Goal: Transaction & Acquisition: Book appointment/travel/reservation

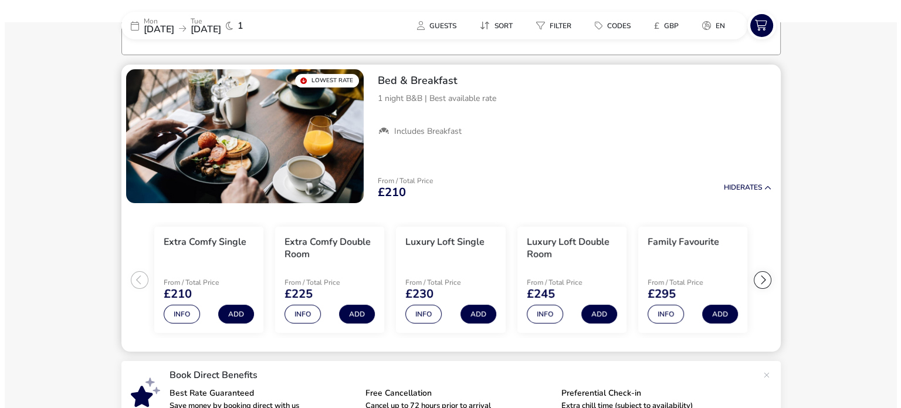
scroll to position [91, 0]
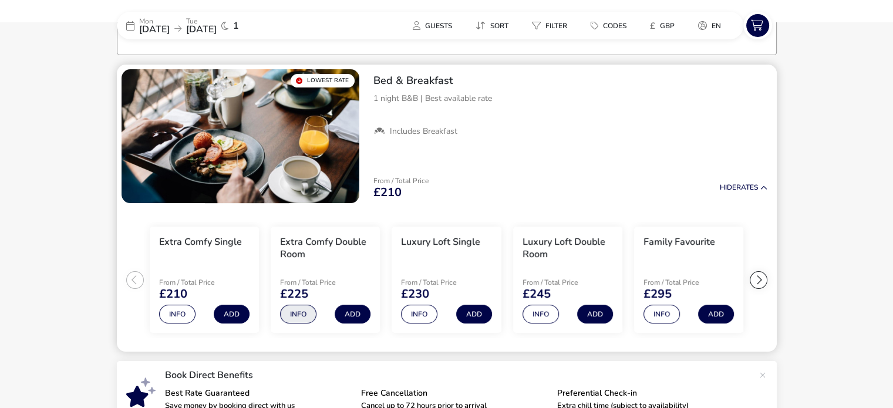
click at [300, 309] on button "Info" at bounding box center [298, 314] width 36 height 19
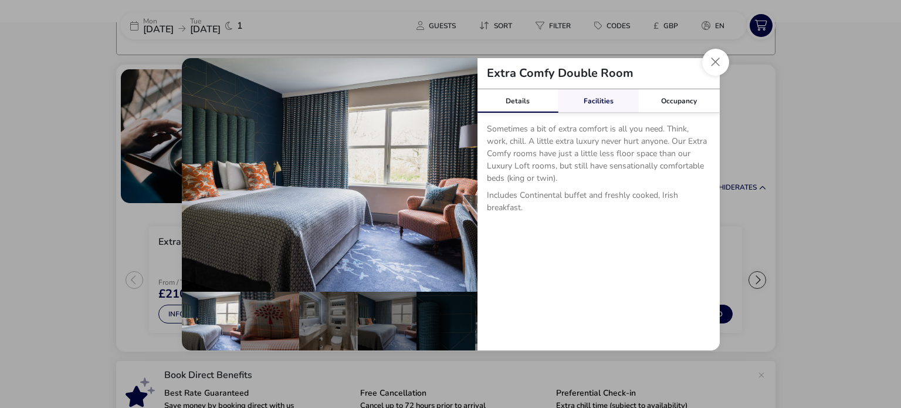
click at [604, 99] on link "Facilities" at bounding box center [598, 100] width 81 height 23
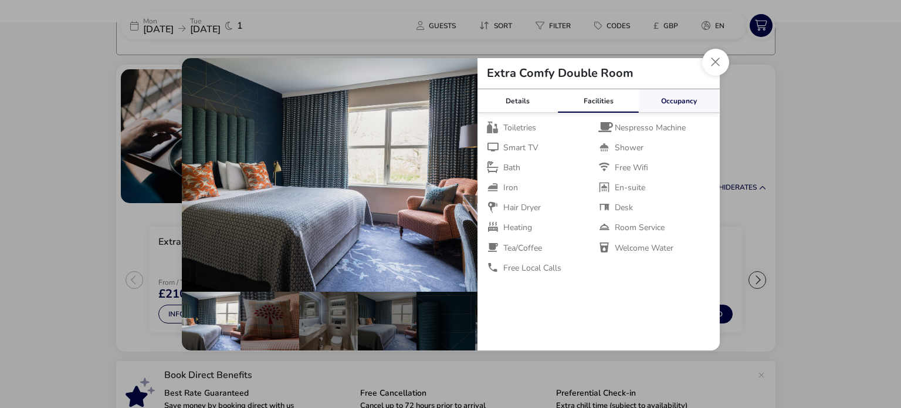
click at [677, 100] on link "Occupancy" at bounding box center [679, 100] width 81 height 23
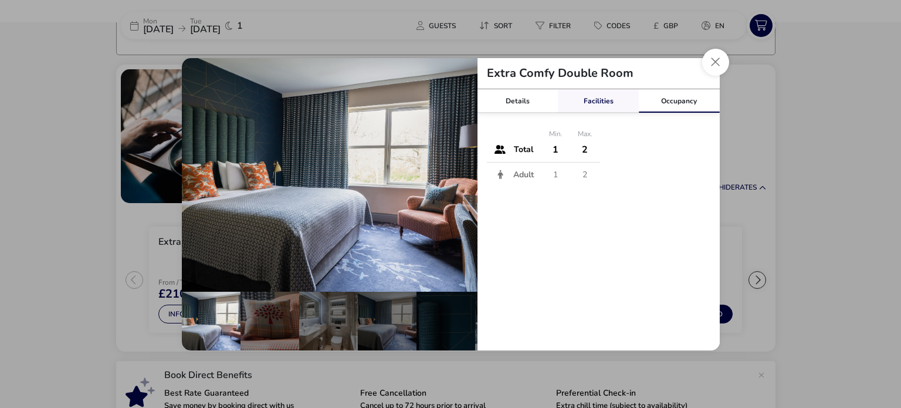
click at [604, 101] on link "Facilities" at bounding box center [598, 100] width 81 height 23
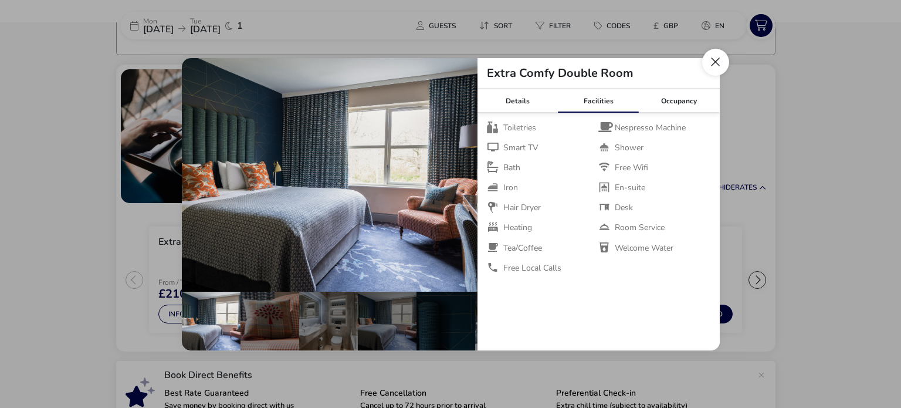
click at [713, 63] on button "Close dialog" at bounding box center [715, 62] width 27 height 27
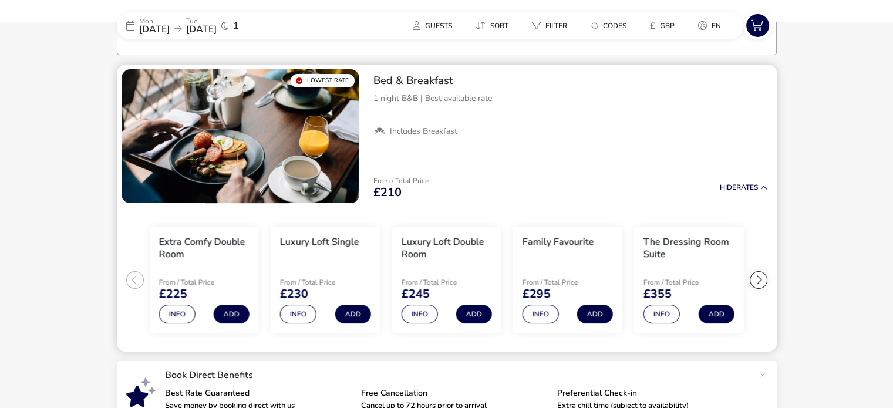
click at [136, 273] on ul "Extra Comfy Single From / Total Price £210 Info Add Extra Comfy Double Room Fro…" at bounding box center [447, 280] width 660 height 144
click at [129, 280] on ul "Extra Comfy Single From / Total Price £210 Info Add Extra Comfy Double Room Fro…" at bounding box center [447, 280] width 660 height 144
click at [545, 316] on button "Info" at bounding box center [540, 314] width 36 height 19
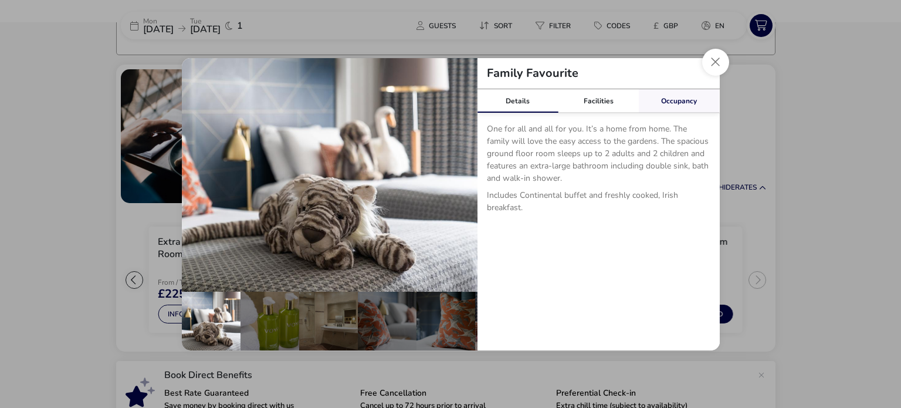
click at [690, 99] on link "Occupancy" at bounding box center [679, 100] width 81 height 23
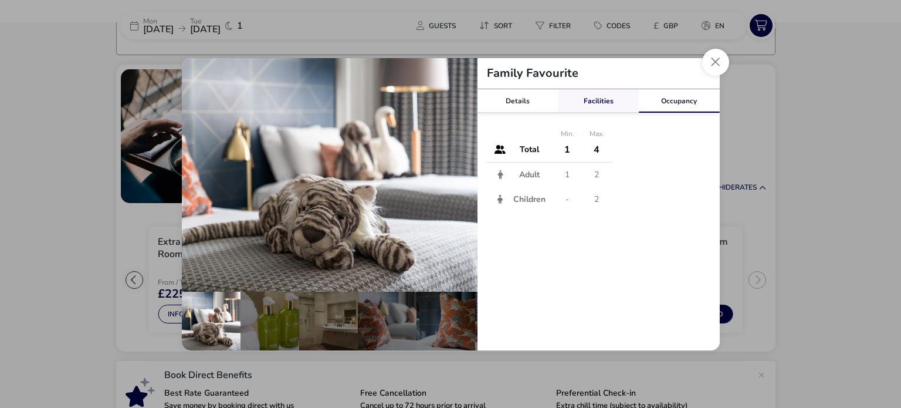
click at [598, 102] on link "Facilities" at bounding box center [598, 100] width 81 height 23
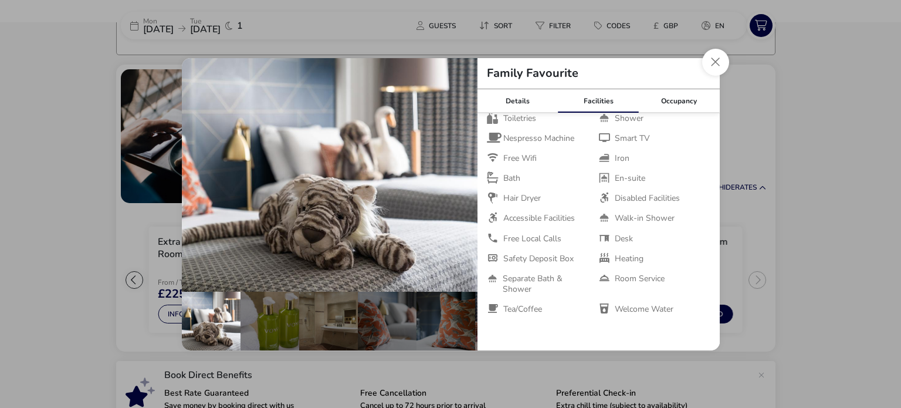
scroll to position [0, 0]
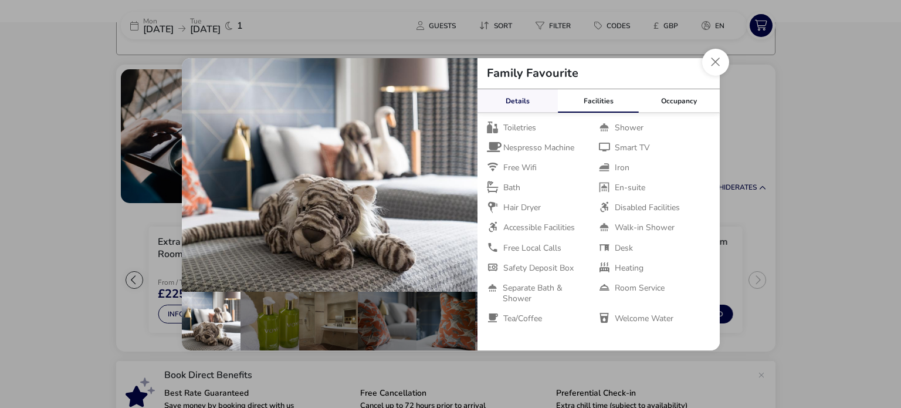
click at [531, 105] on link "Details" at bounding box center [518, 100] width 81 height 23
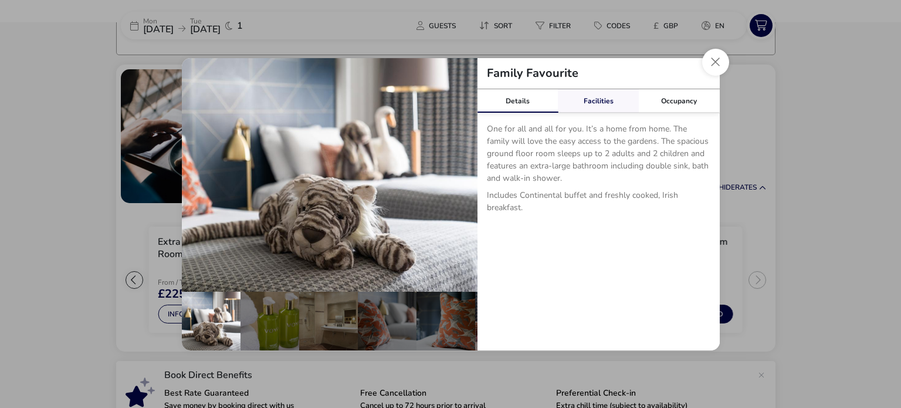
click at [599, 99] on link "Facilities" at bounding box center [598, 100] width 81 height 23
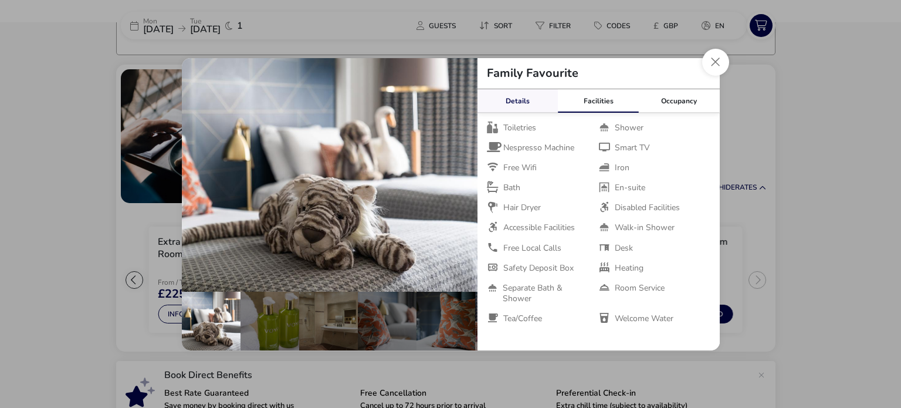
click at [542, 93] on link "Details" at bounding box center [518, 100] width 81 height 23
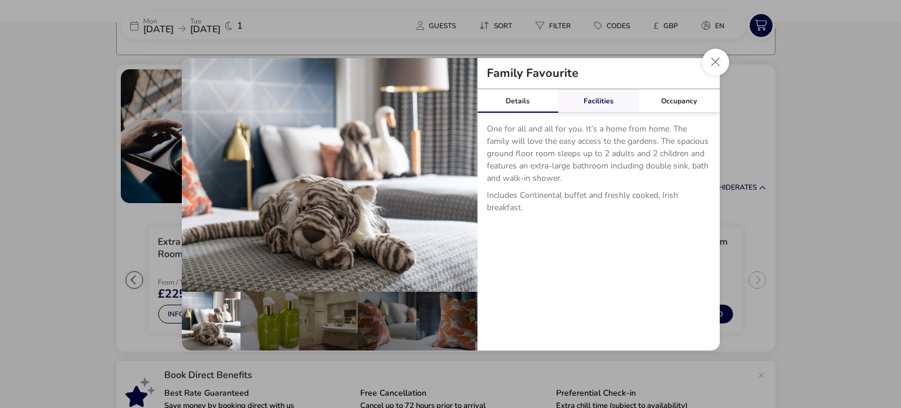
click at [599, 104] on link "Facilities" at bounding box center [598, 100] width 81 height 23
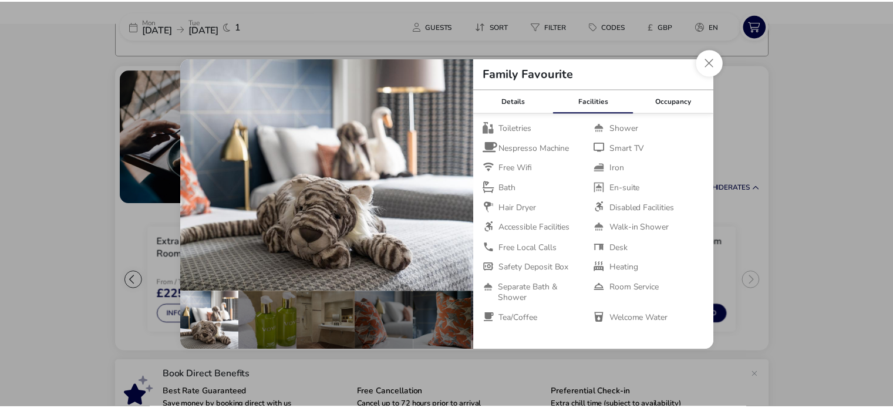
scroll to position [9, 0]
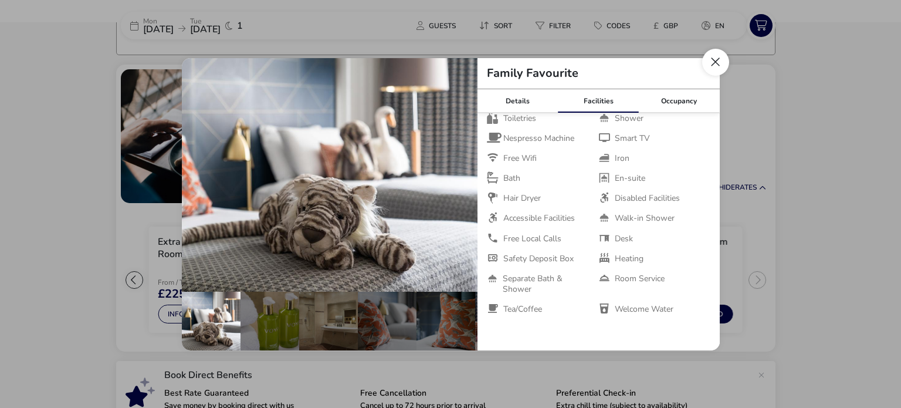
click at [716, 63] on button "Close dialog" at bounding box center [715, 62] width 27 height 27
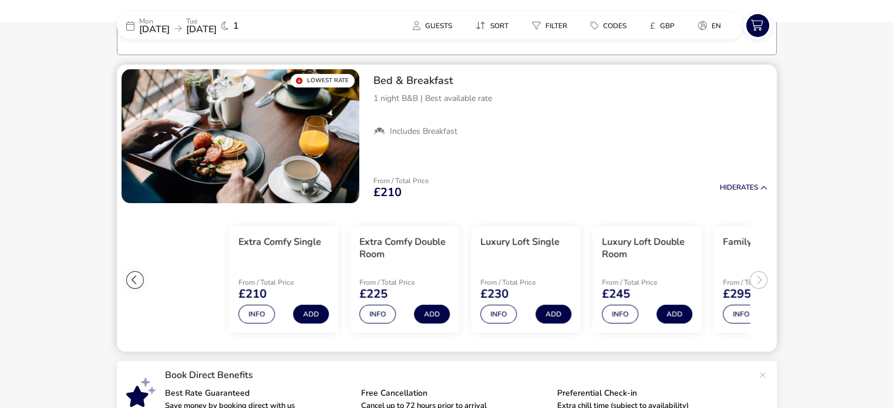
click at [0, 0] on slot "Extra Comfy Single From / Total Price £210 Info Add Extra Comfy Double Room Fro…" at bounding box center [0, 0] width 0 height 0
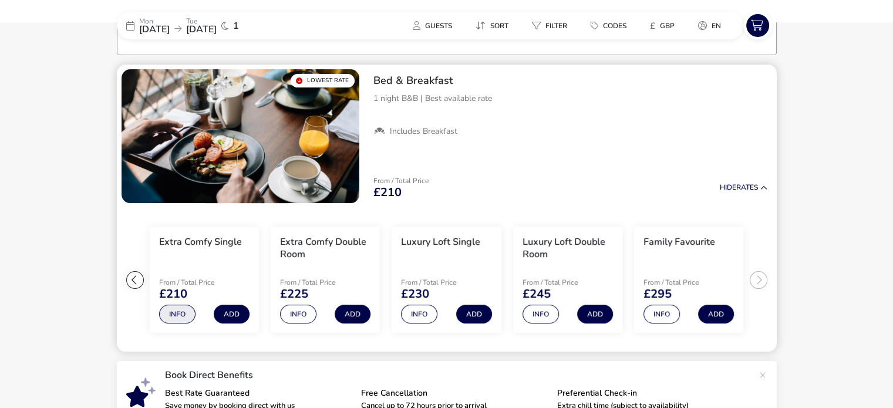
click at [181, 312] on button "Info" at bounding box center [177, 314] width 36 height 19
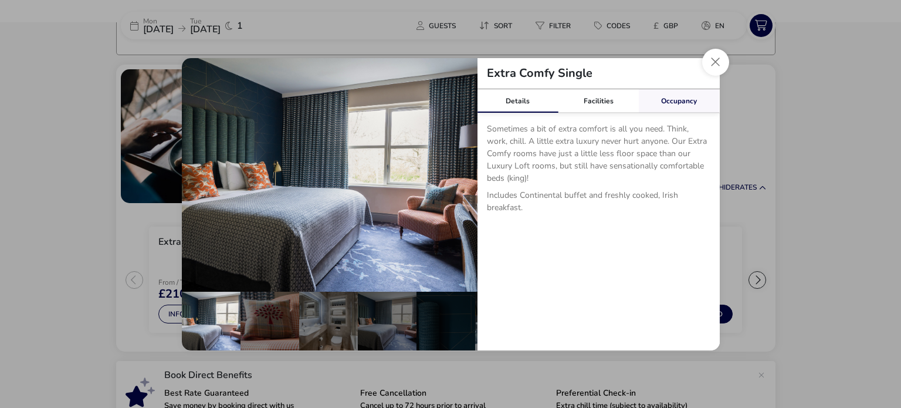
click at [686, 96] on link "Occupancy" at bounding box center [679, 100] width 81 height 23
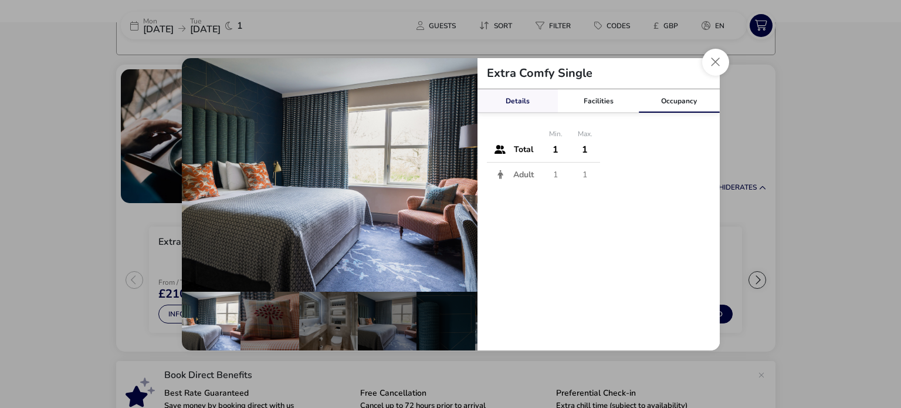
click at [516, 105] on link "Details" at bounding box center [518, 100] width 81 height 23
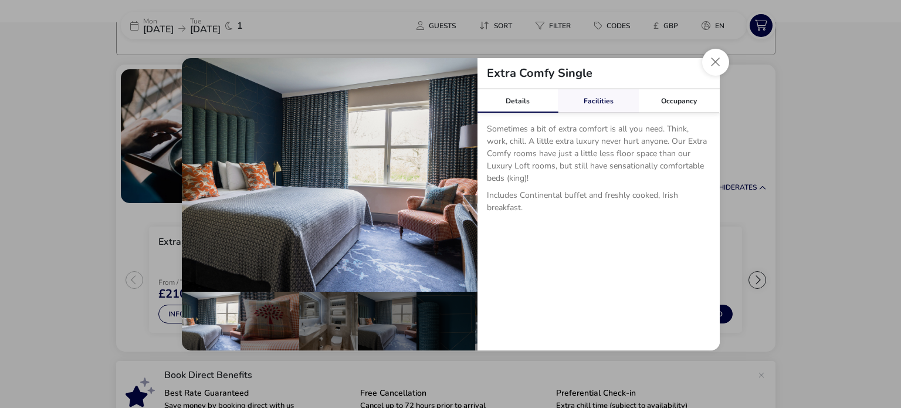
click at [595, 100] on link "Facilities" at bounding box center [598, 100] width 81 height 23
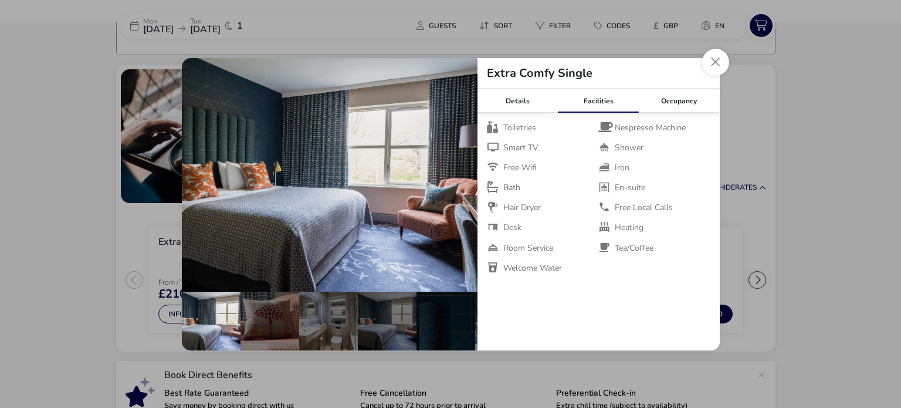
click at [728, 71] on div "Extra Comfy Single Details Facilities Occupancy Sometimes a bit of extra comfor…" at bounding box center [451, 204] width 557 height 311
click at [716, 60] on button "Close dialog" at bounding box center [715, 62] width 27 height 27
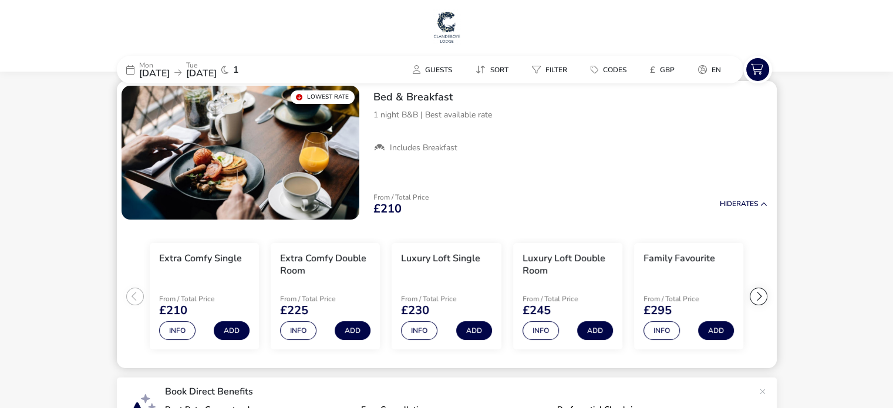
scroll to position [0, 0]
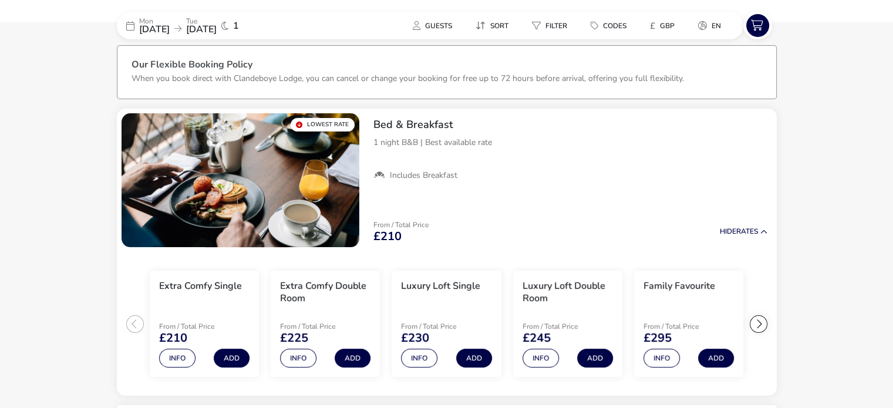
scroll to position [45, 0]
